Goal: Transaction & Acquisition: Download file/media

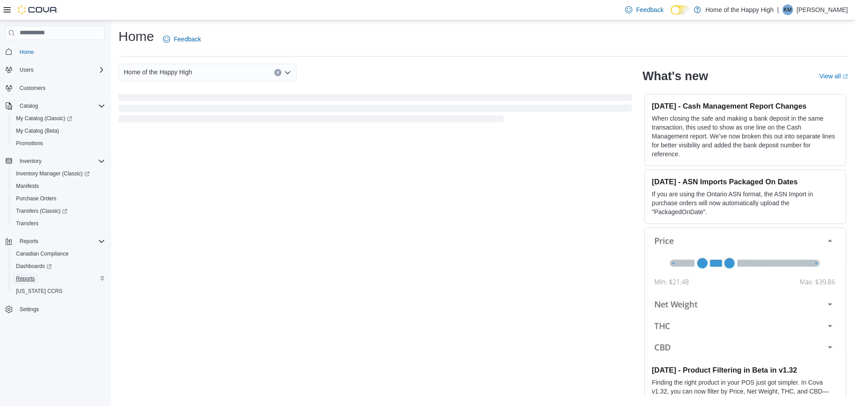
click at [23, 275] on span "Reports" at bounding box center [25, 278] width 19 height 11
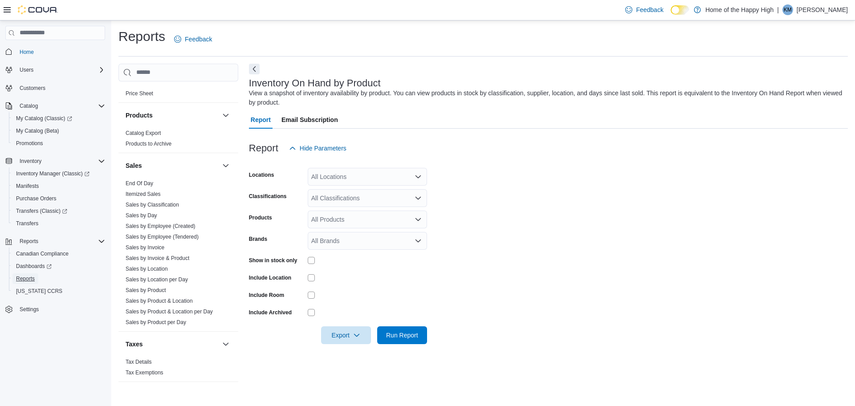
scroll to position [539, 0]
click at [395, 172] on div "All Locations" at bounding box center [367, 177] width 119 height 18
type input "**"
click at [372, 188] on div "TJ [GEOGRAPHIC_DATA]" at bounding box center [367, 192] width 109 height 9
click at [499, 204] on form "Locations TJ Manitoba Classifications All Classifications Products All Products…" at bounding box center [548, 250] width 599 height 187
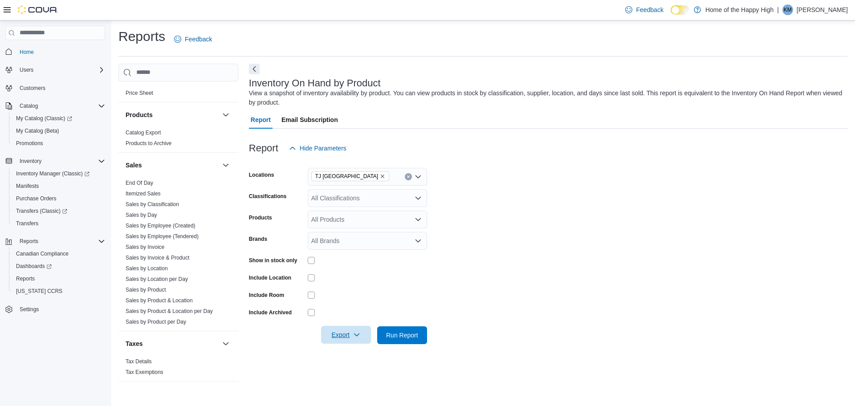
click at [344, 340] on span "Export" at bounding box center [345, 335] width 39 height 18
click at [406, 200] on div "All Classifications" at bounding box center [367, 198] width 119 height 18
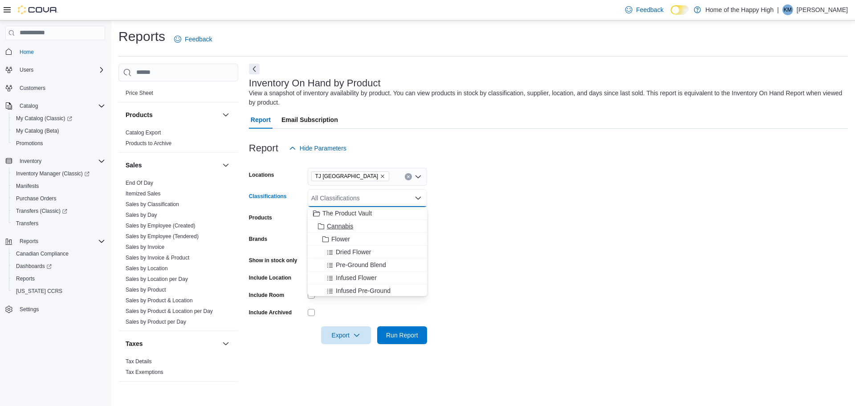
click at [340, 232] on button "Cannabis" at bounding box center [367, 226] width 119 height 13
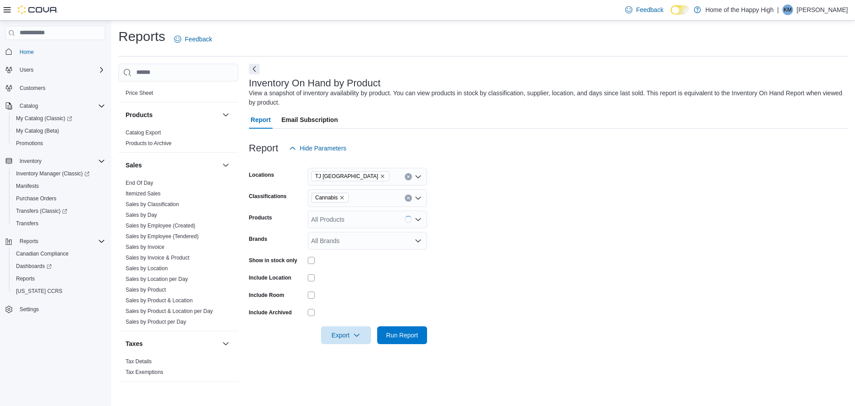
click at [452, 261] on form "Locations TJ Manitoba Classifications Cannabis Products All Products Brands All…" at bounding box center [548, 250] width 599 height 187
click at [341, 338] on span "Export" at bounding box center [345, 335] width 39 height 18
click at [357, 279] on span "Export to Excel" at bounding box center [347, 281] width 40 height 7
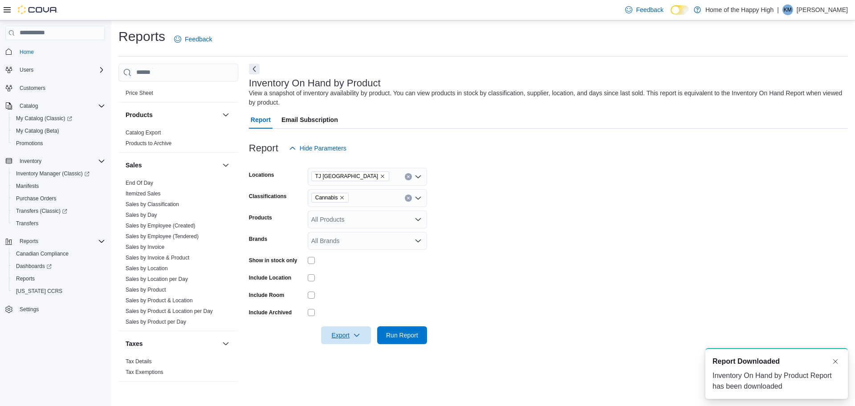
scroll to position [0, 0]
